Goal: Navigation & Orientation: Find specific page/section

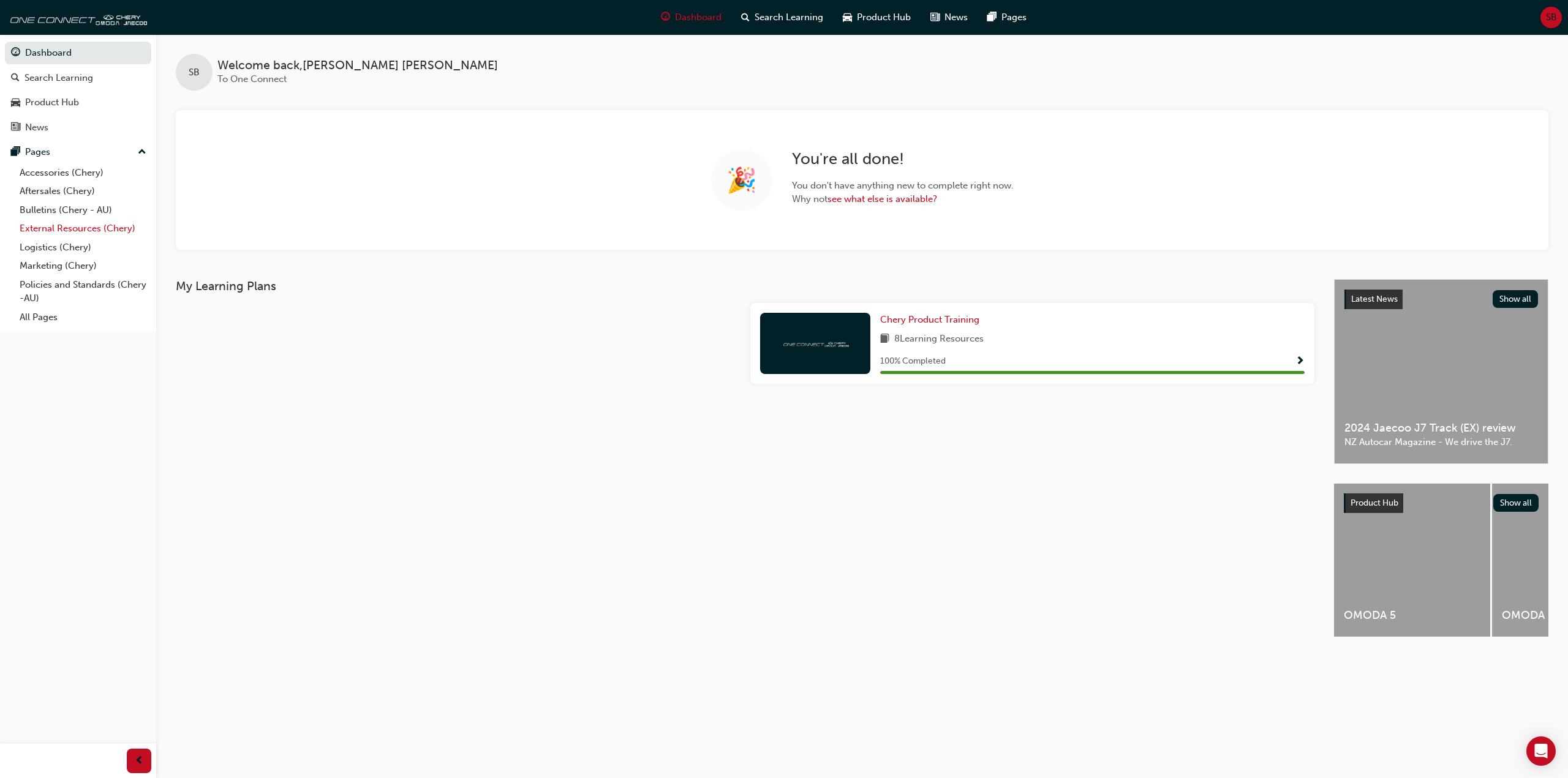
click at [52, 226] on link "External Resources (Chery)" at bounding box center [83, 229] width 137 height 19
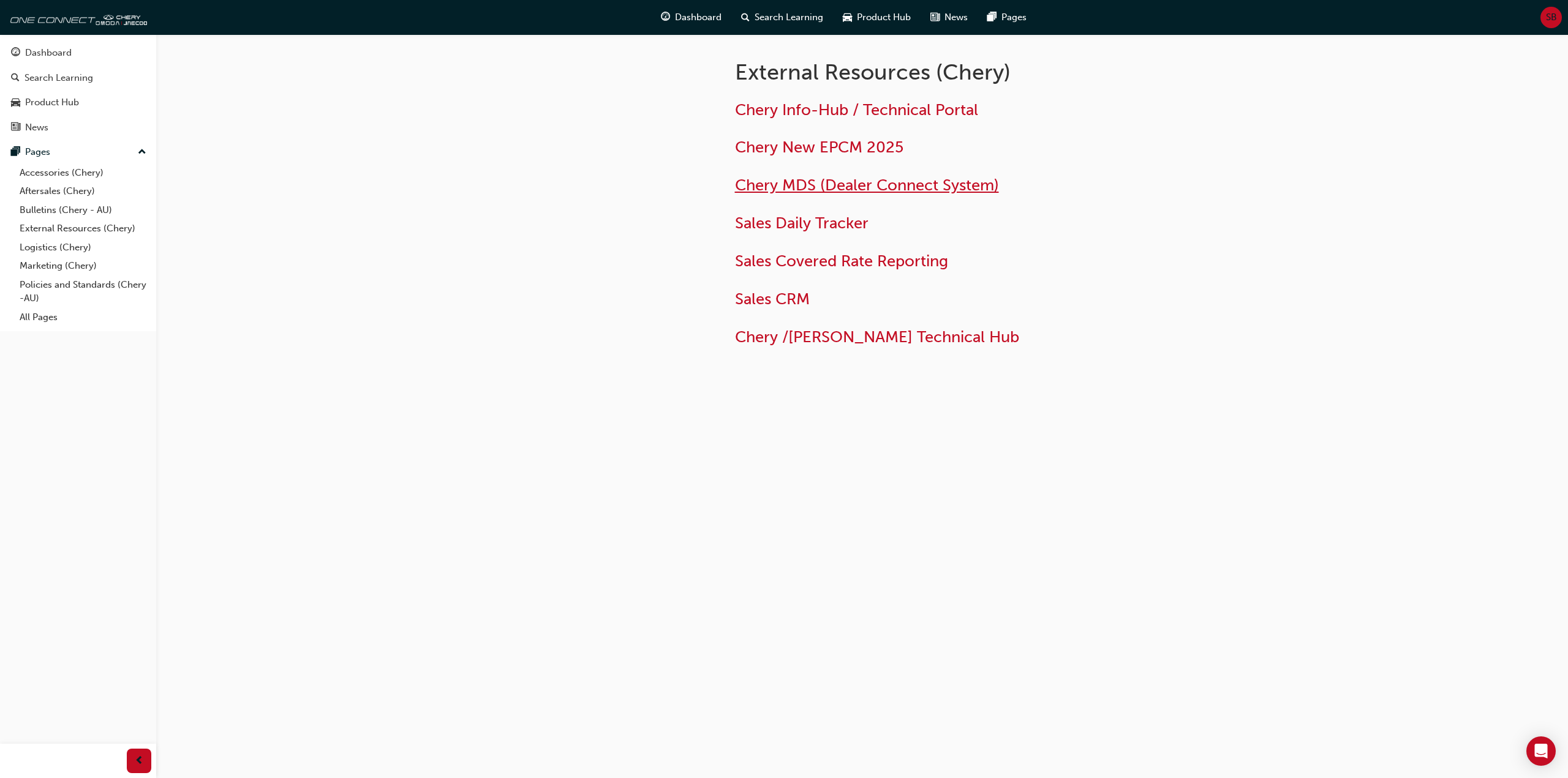
click at [824, 188] on span "Chery MDS (Dealer Connect System)" at bounding box center [867, 186] width 264 height 19
